Goal: Navigation & Orientation: Find specific page/section

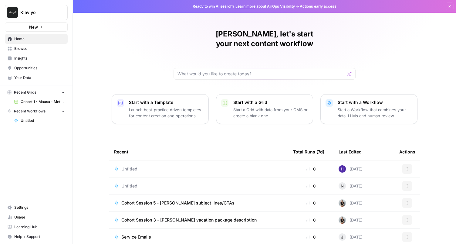
click at [64, 13] on icon "Workspace: Klaviyo" at bounding box center [62, 12] width 6 height 6
click at [120, 31] on div "[PERSON_NAME], let's start your next content workflow Start with a Template Lau…" at bounding box center [264, 144] width 383 height 289
click at [26, 49] on span "Browse" at bounding box center [39, 48] width 51 height 5
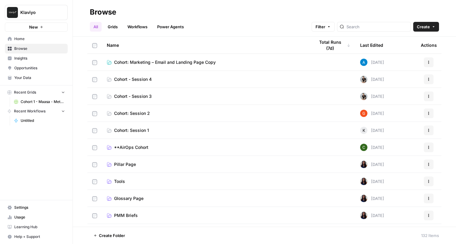
click at [142, 80] on span "Cohort - Session 4" at bounding box center [133, 79] width 38 height 6
